Goal: Find specific fact: Find specific fact

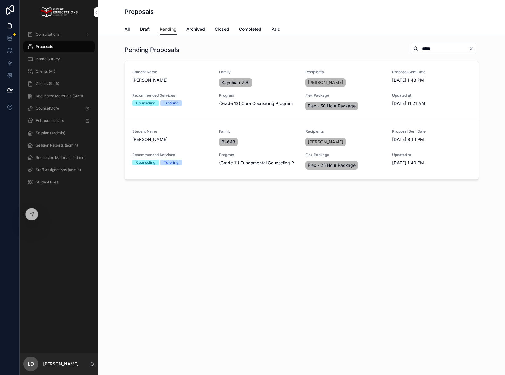
click at [0, 0] on icon at bounding box center [0, 0] width 0 height 0
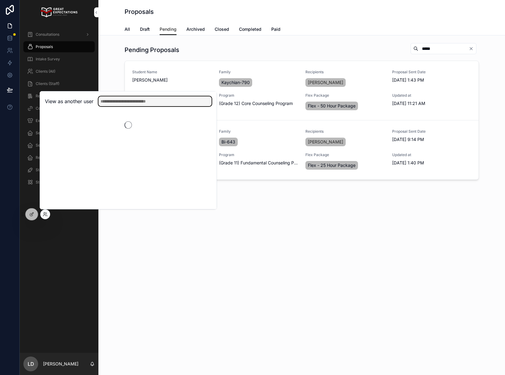
click at [152, 100] on input "text" at bounding box center [154, 101] width 113 height 10
type input "*****"
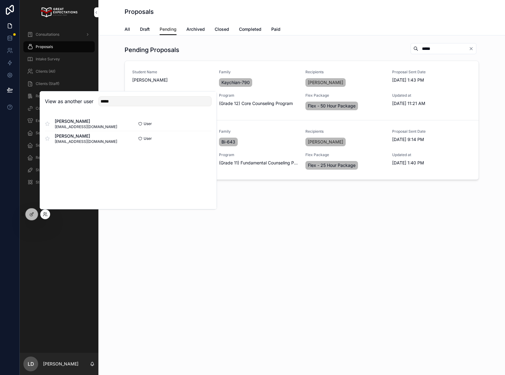
click at [0, 0] on button "Select" at bounding box center [0, 0] width 0 height 0
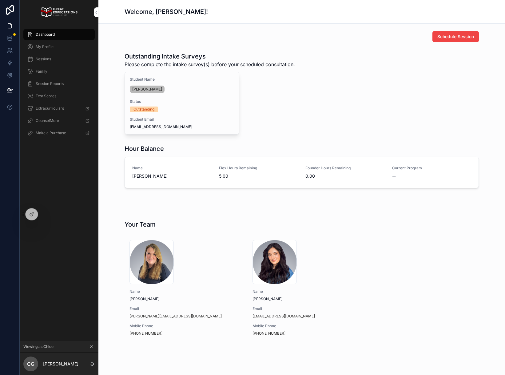
click at [375, 206] on div "Schedule Session Outstanding Intake Surveys Please complete the intake survey(s…" at bounding box center [301, 205] width 407 height 363
click at [62, 50] on div "My Profile" at bounding box center [59, 47] width 64 height 10
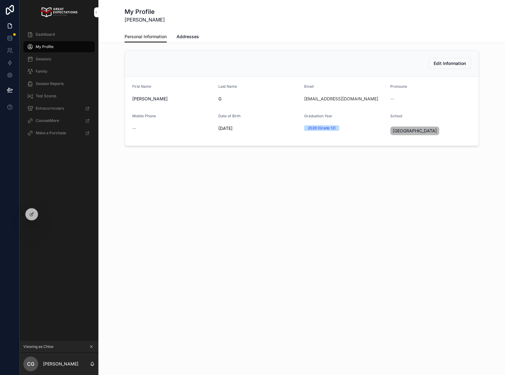
click at [182, 37] on span "Addresses" at bounding box center [188, 37] width 22 height 6
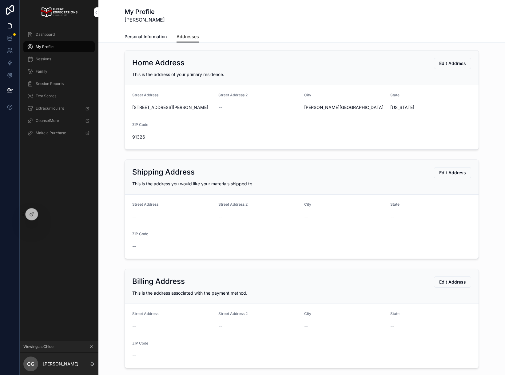
click at [57, 37] on div "Dashboard" at bounding box center [59, 35] width 64 height 10
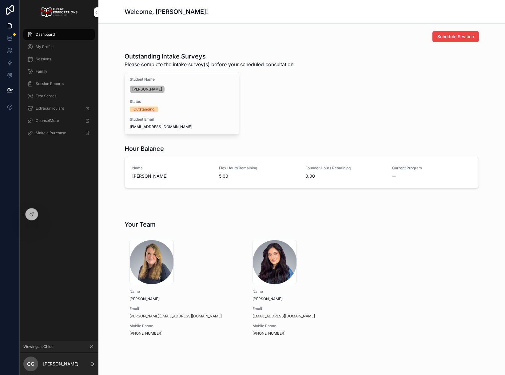
click at [50, 43] on div "My Profile" at bounding box center [59, 47] width 64 height 10
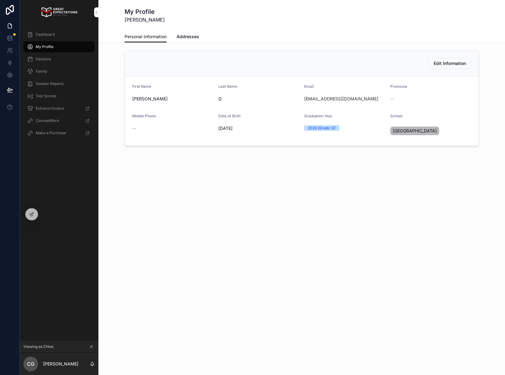
click at [49, 33] on span "Dashboard" at bounding box center [45, 34] width 19 height 5
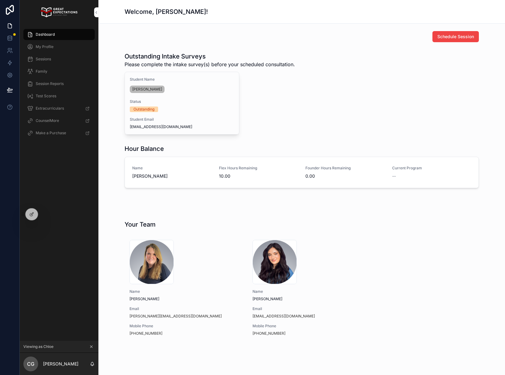
click at [46, 47] on span "My Profile" at bounding box center [45, 46] width 18 height 5
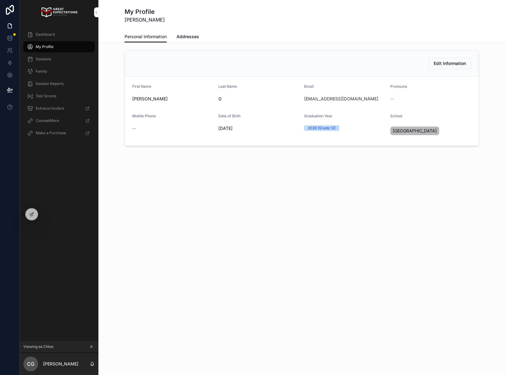
click at [47, 34] on span "Dashboard" at bounding box center [45, 34] width 19 height 5
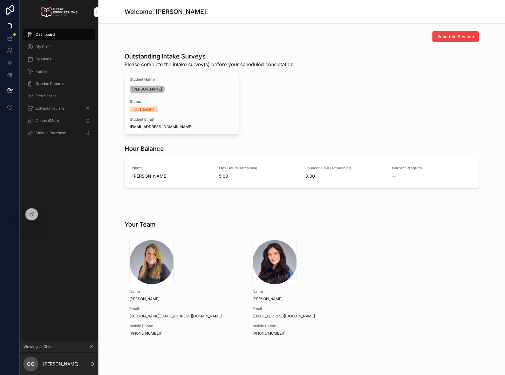
click at [50, 61] on span "Sessions" at bounding box center [43, 59] width 15 height 5
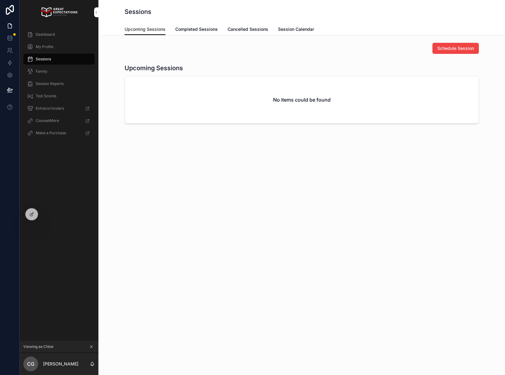
click at [53, 40] on div "Dashboard" at bounding box center [59, 34] width 79 height 12
click at [55, 32] on div "Dashboard" at bounding box center [59, 35] width 64 height 10
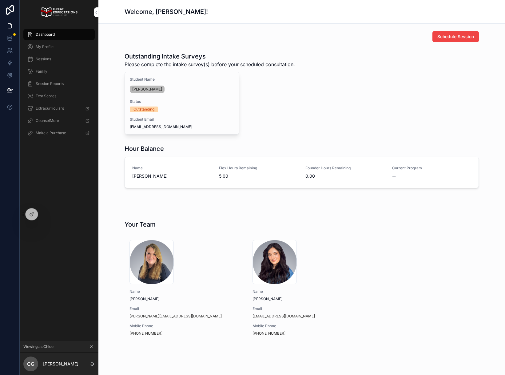
click at [0, 0] on icon at bounding box center [0, 0] width 0 height 0
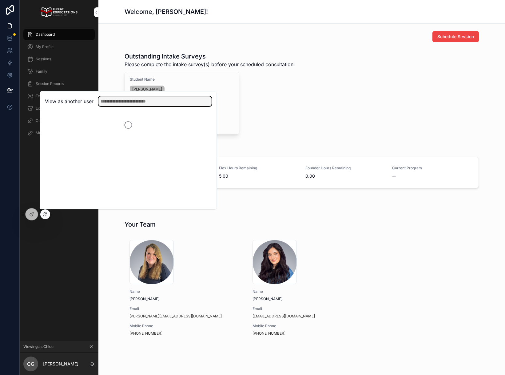
click at [129, 102] on input "text" at bounding box center [154, 101] width 113 height 10
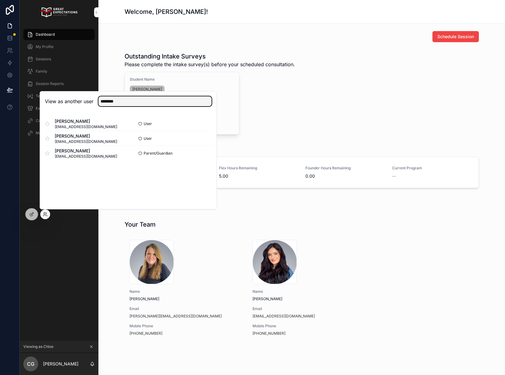
type input "********"
click at [0, 0] on button "Select" at bounding box center [0, 0] width 0 height 0
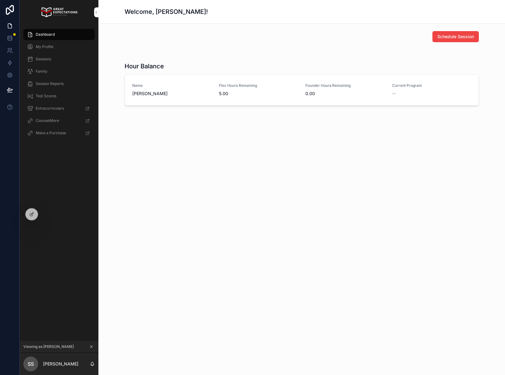
click at [68, 36] on div "Dashboard" at bounding box center [59, 35] width 64 height 10
click at [48, 42] on div "My Profile" at bounding box center [59, 47] width 64 height 10
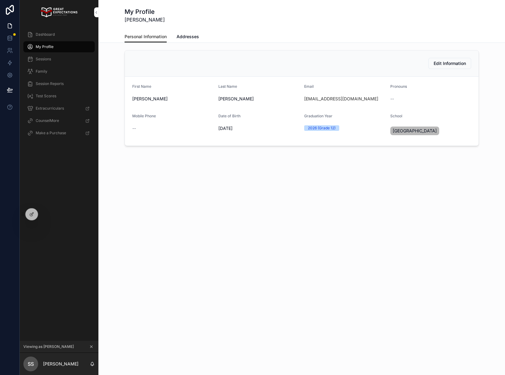
click at [50, 70] on div "Family" at bounding box center [59, 71] width 64 height 10
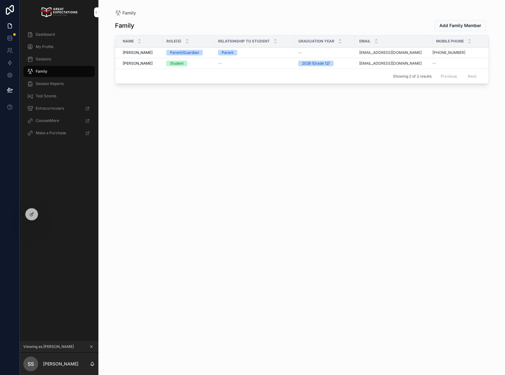
click at [135, 51] on span "Angela Smith" at bounding box center [138, 52] width 30 height 5
click at [152, 54] on div "Angela Smith Angela Smith" at bounding box center [141, 52] width 36 height 5
click at [90, 347] on icon "scrollable content" at bounding box center [91, 346] width 4 height 4
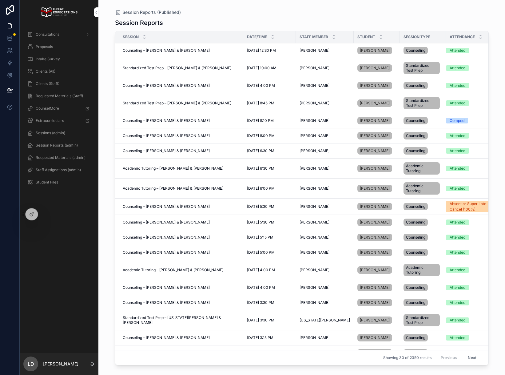
click at [47, 71] on span "Clients (All)" at bounding box center [46, 71] width 20 height 5
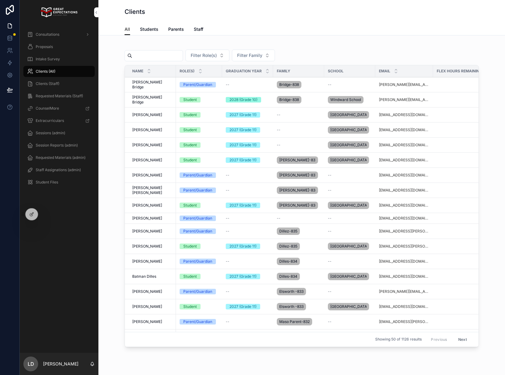
click at [160, 58] on input "scrollable content" at bounding box center [157, 55] width 50 height 9
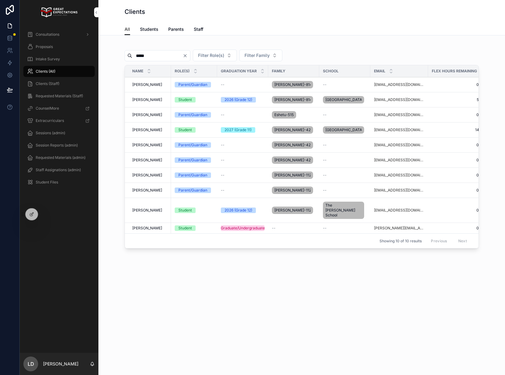
type input "*****"
click at [163, 90] on td "Angela Smith Angela Smith" at bounding box center [148, 84] width 46 height 15
click at [142, 81] on td "Angela Smith Angela Smith" at bounding box center [148, 84] width 46 height 15
click at [143, 85] on span "Angela Smith" at bounding box center [147, 84] width 30 height 5
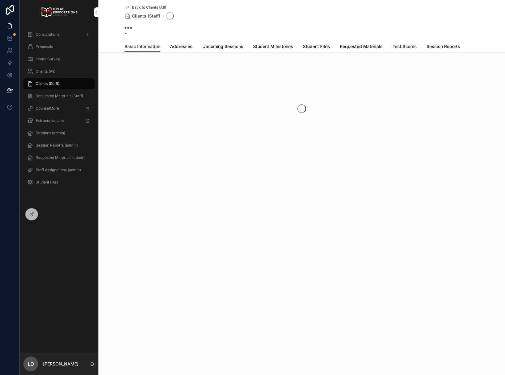
click at [180, 52] on link "Addresses" at bounding box center [181, 47] width 22 height 12
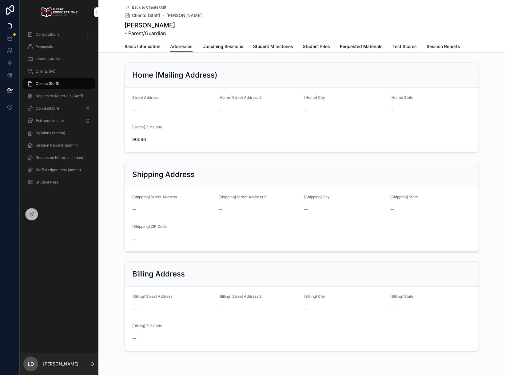
click at [146, 46] on span "Basic Information" at bounding box center [143, 46] width 36 height 6
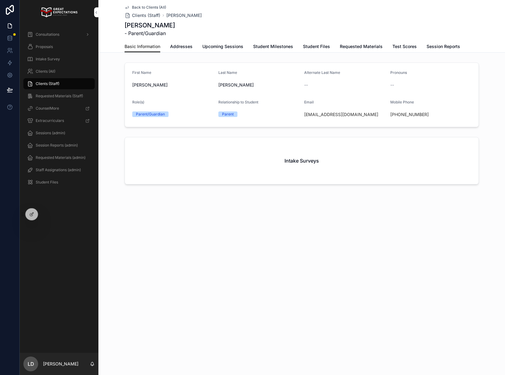
click at [145, 16] on span "Clients (Staff)" at bounding box center [146, 15] width 28 height 6
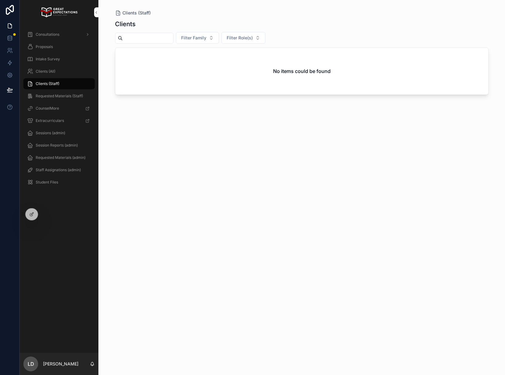
click at [157, 37] on input "scrollable content" at bounding box center [148, 38] width 50 height 9
type input "*****"
drag, startPoint x: 168, startPoint y: 38, endPoint x: 101, endPoint y: 32, distance: 67.9
click at [101, 32] on div "Clients (Staff) Clients ***** Filter Family Filter Role(s) No items could be fo…" at bounding box center [301, 187] width 407 height 375
click at [55, 84] on span "Clients (Staff)" at bounding box center [48, 83] width 24 height 5
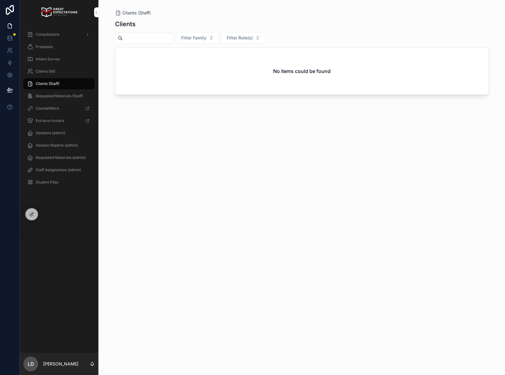
click at [54, 73] on span "Clients (All)" at bounding box center [46, 71] width 20 height 5
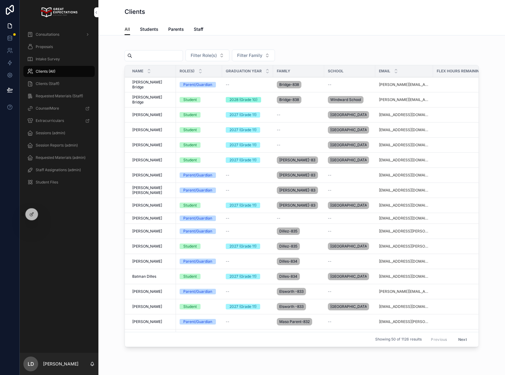
click at [151, 55] on input "scrollable content" at bounding box center [157, 55] width 50 height 9
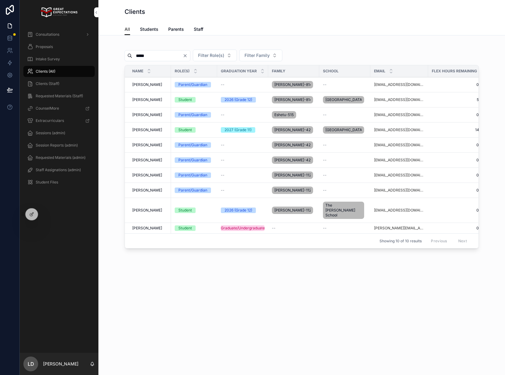
type input "*****"
click at [151, 84] on span "Angela Smith" at bounding box center [147, 84] width 30 height 5
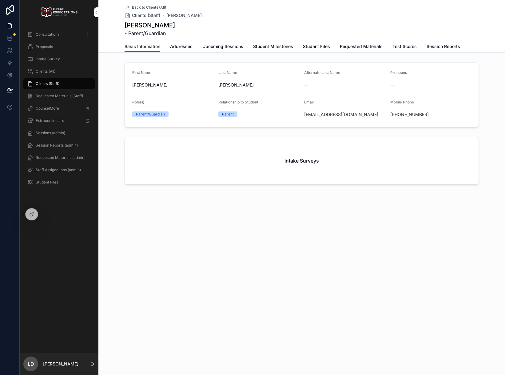
click at [128, 7] on icon "scrollable content" at bounding box center [127, 7] width 5 height 5
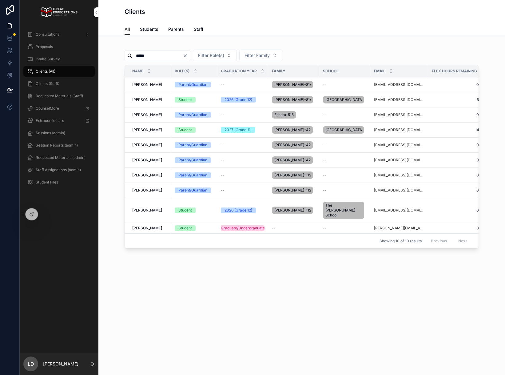
click at [150, 100] on span "[PERSON_NAME]" at bounding box center [147, 99] width 30 height 5
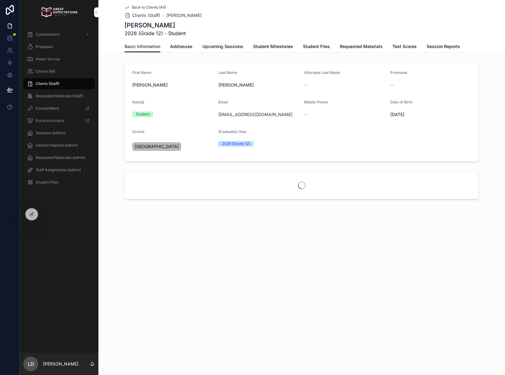
click at [164, 43] on div "Basic Information Addresses Upcoming Sessions Student Milestones Student Files …" at bounding box center [302, 47] width 355 height 12
click at [183, 44] on span "Addresses" at bounding box center [181, 46] width 22 height 6
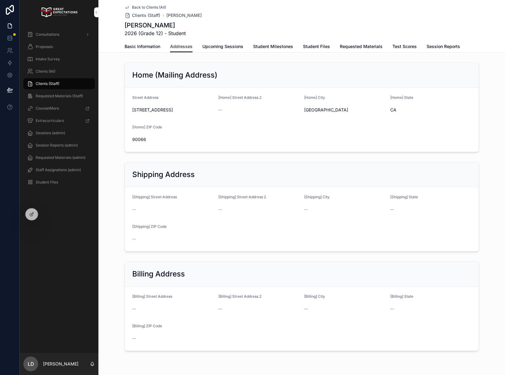
drag, startPoint x: 177, startPoint y: 109, endPoint x: 129, endPoint y: 108, distance: 47.4
click at [129, 108] on form "Street Address 12612 Stanwood Pl [Home] Street Address 2 -- [Home] City Los Ang…" at bounding box center [302, 120] width 354 height 64
copy span "12612 Stanwood Pl"
